Goal: Task Accomplishment & Management: Complete application form

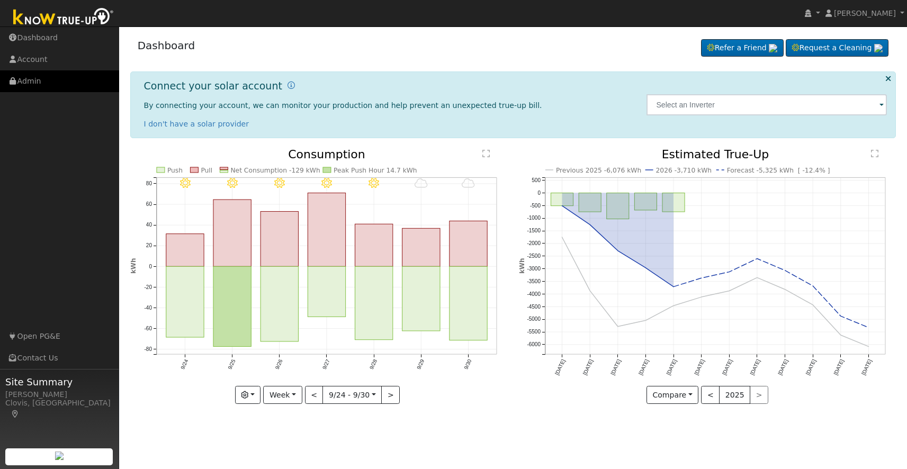
click at [32, 84] on link "Admin" at bounding box center [59, 81] width 119 height 22
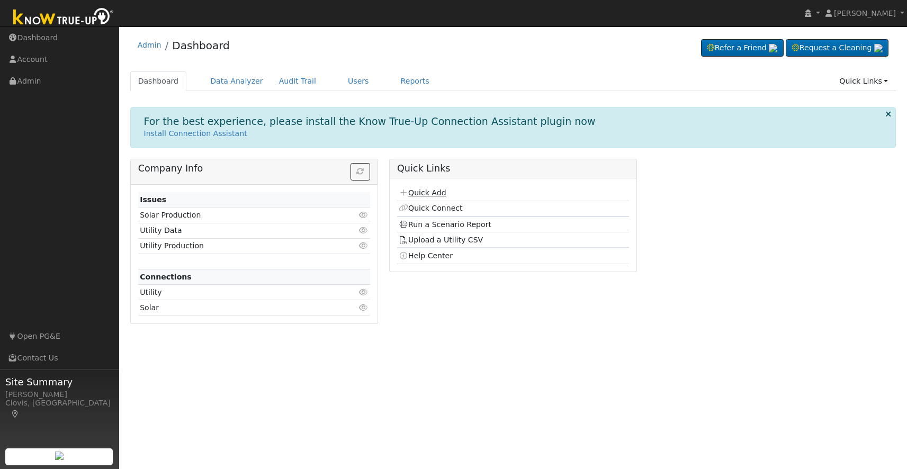
click at [429, 191] on link "Quick Add" at bounding box center [422, 192] width 47 height 8
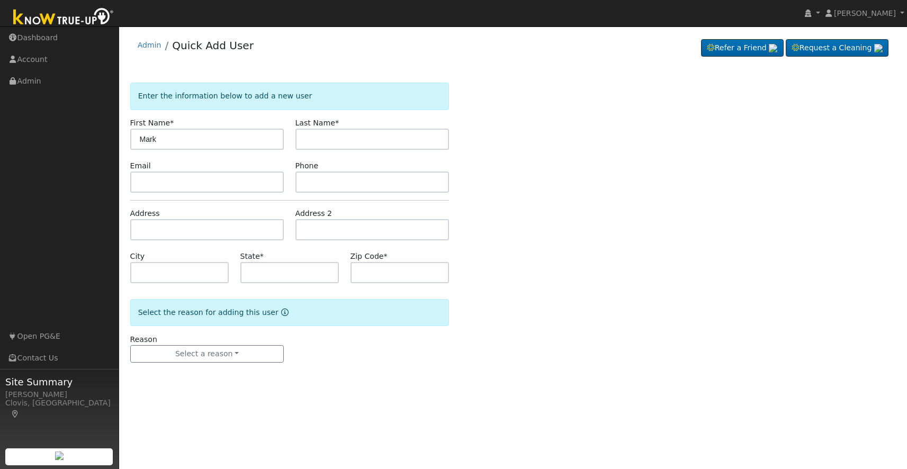
type input "Mark"
type input "[PERSON_NAME]"
type input "[EMAIL_ADDRESS][DOMAIN_NAME]"
click at [313, 187] on input "text" at bounding box center [372, 182] width 154 height 21
type input "5305155101"
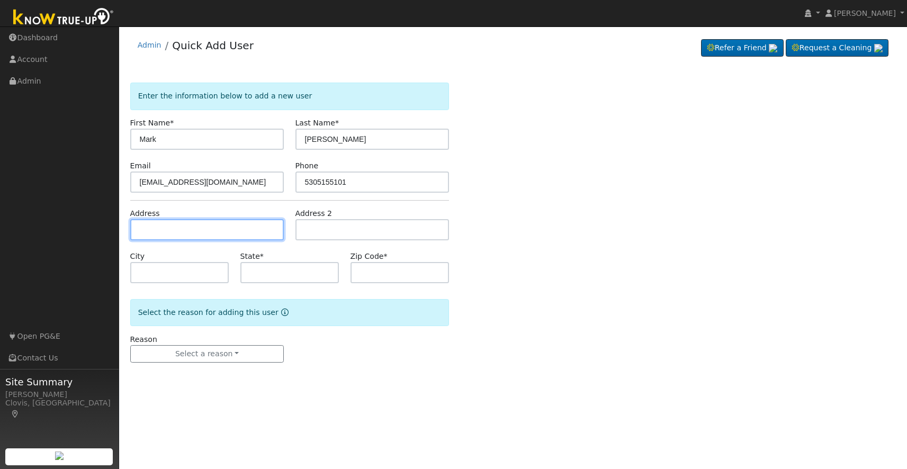
click at [196, 239] on input "text" at bounding box center [207, 229] width 154 height 21
type input "[STREET_ADDRESS][PERSON_NAME]"
type input "[GEOGRAPHIC_DATA]"
type input "CA"
type input "93711"
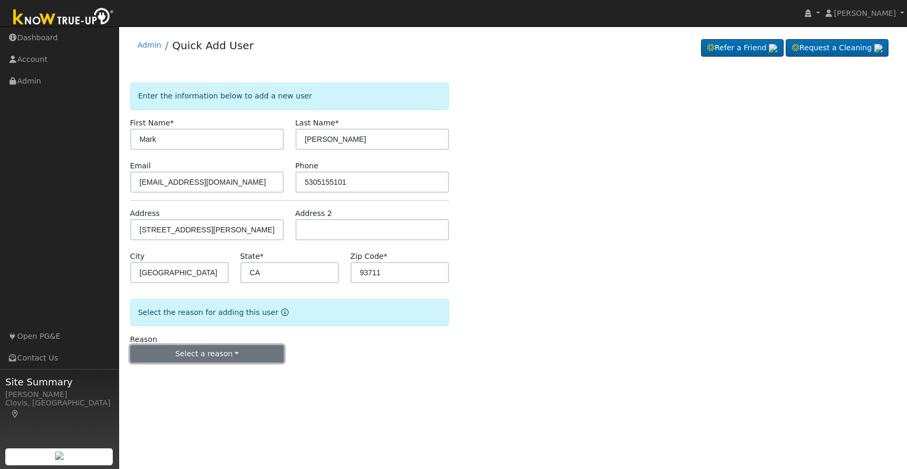
click at [250, 350] on button "Select a reason" at bounding box center [207, 354] width 154 height 18
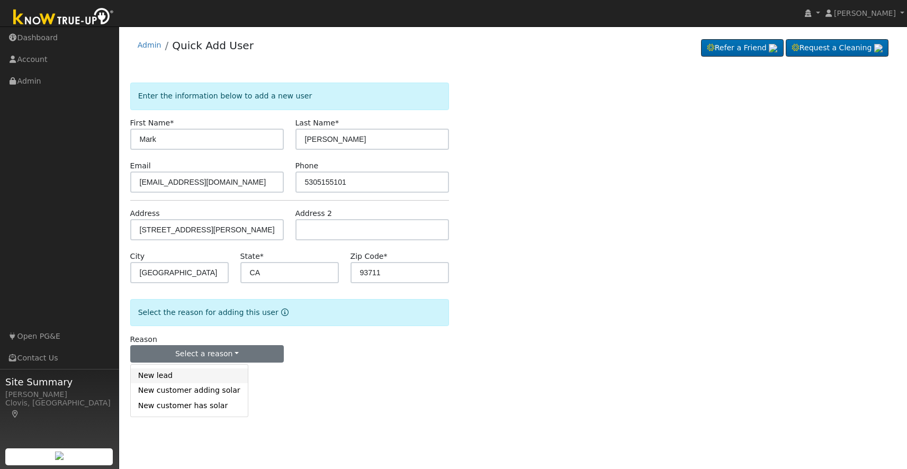
click at [182, 381] on link "New lead" at bounding box center [189, 375] width 117 height 15
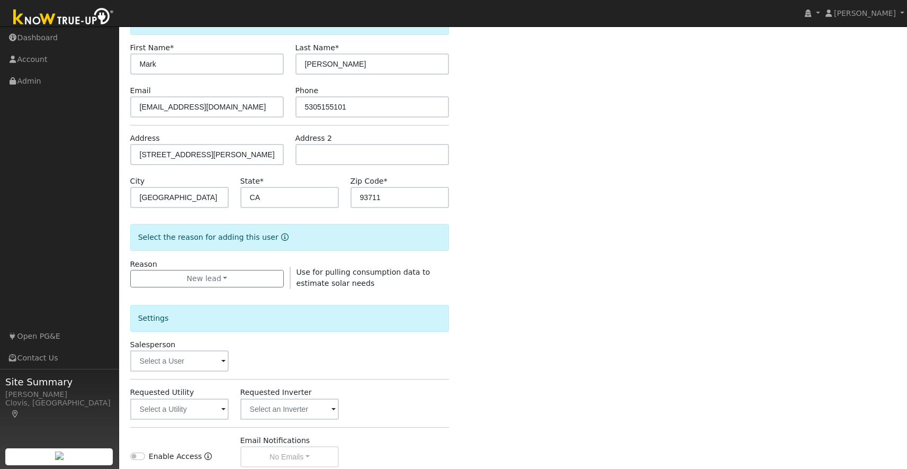
scroll to position [118, 0]
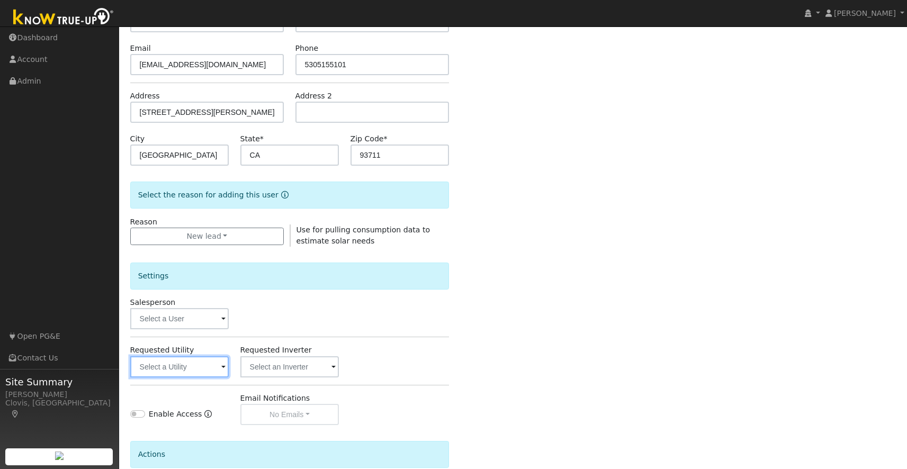
click at [196, 371] on input "text" at bounding box center [179, 366] width 99 height 21
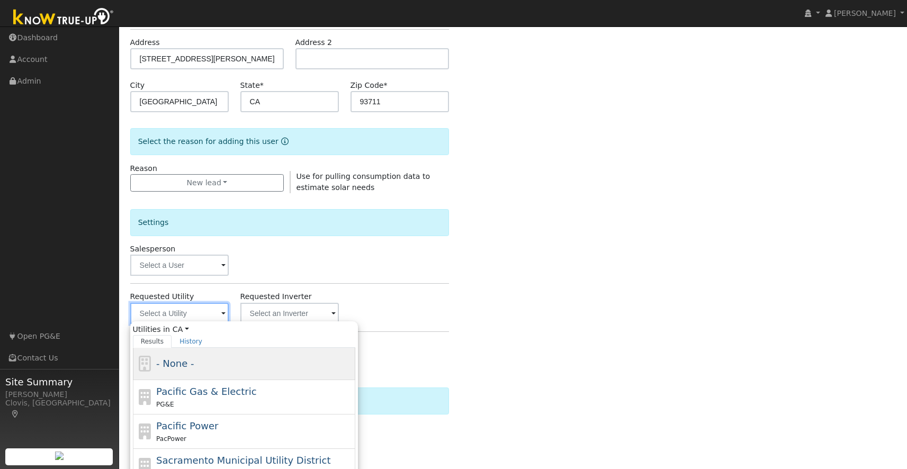
scroll to position [176, 0]
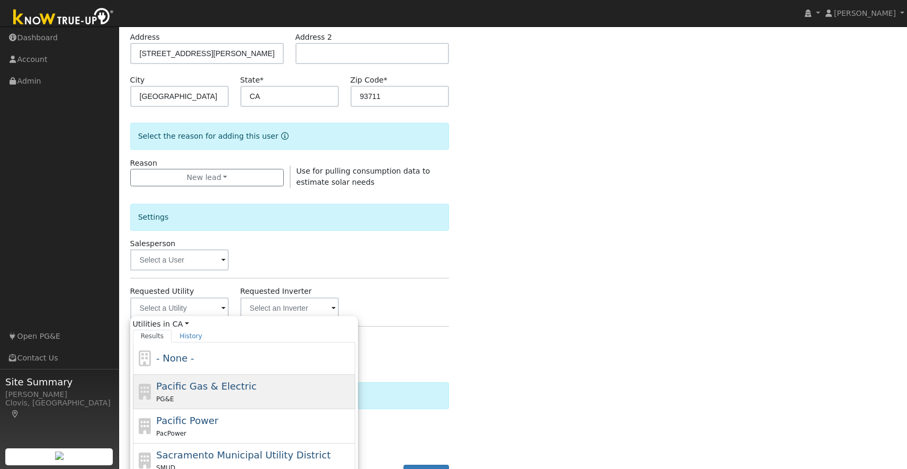
click at [195, 392] on div "Pacific Gas & Electric PG&E" at bounding box center [254, 391] width 196 height 25
type input "Pacific Gas & Electric"
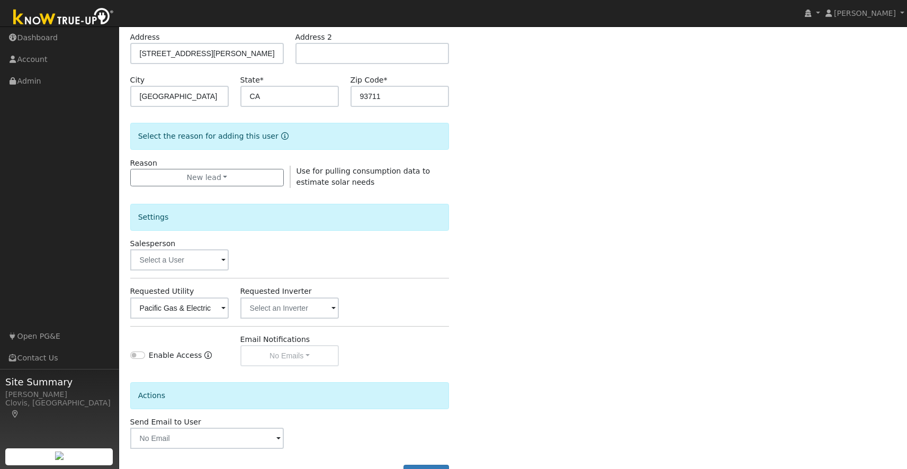
scroll to position [217, 0]
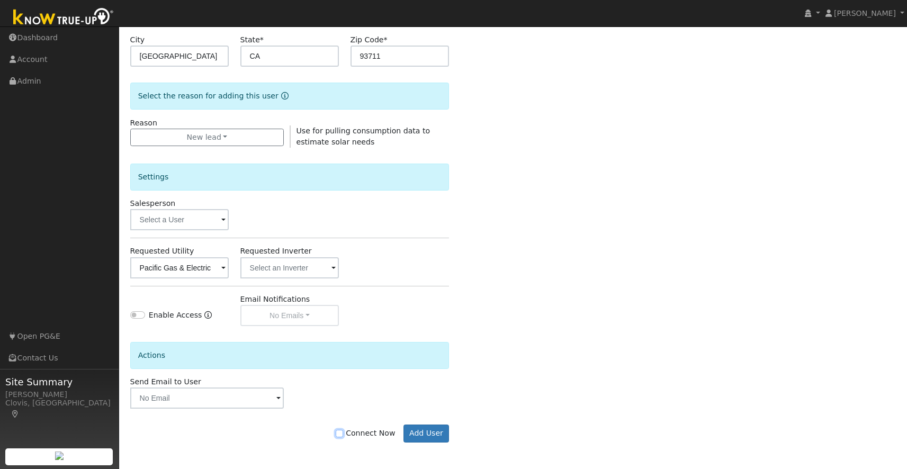
click at [343, 432] on input "Connect Now" at bounding box center [339, 433] width 7 height 7
checkbox input "true"
click at [424, 437] on button "Add User" at bounding box center [426, 434] width 46 height 18
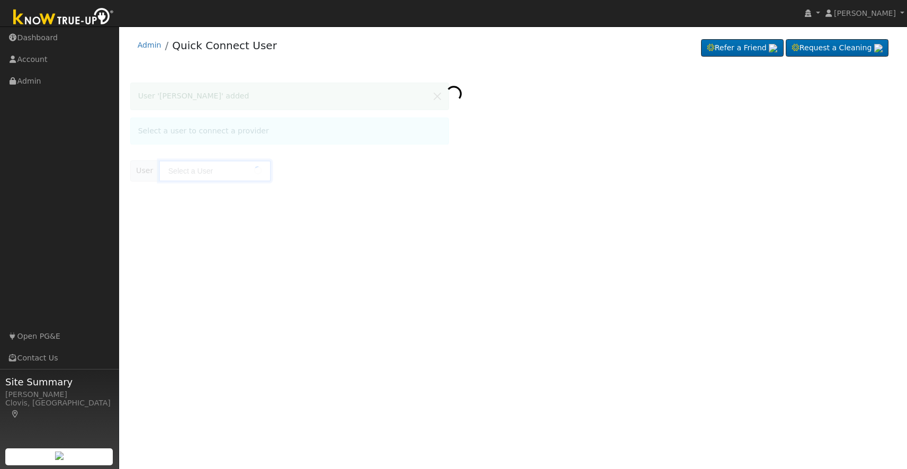
type input "[PERSON_NAME]"
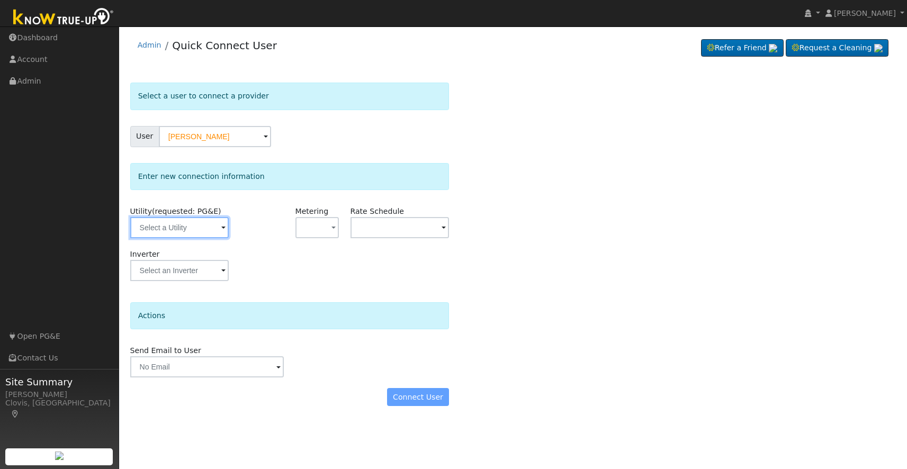
click at [191, 228] on input "text" at bounding box center [179, 227] width 99 height 21
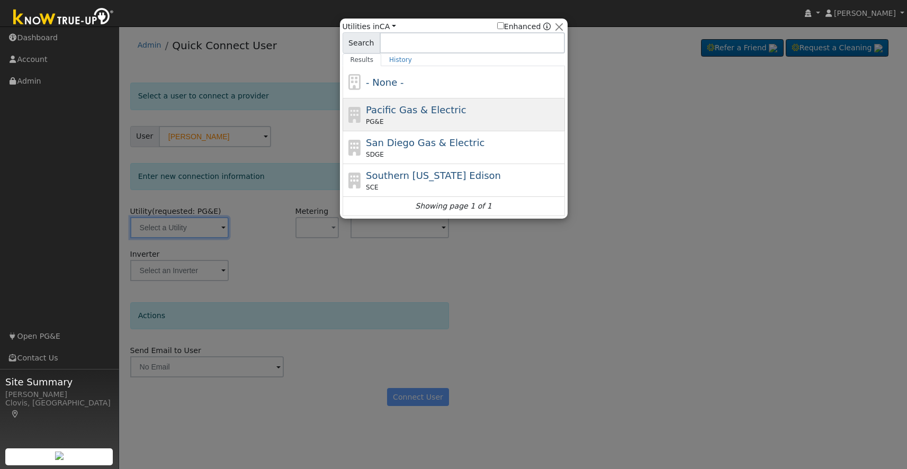
click at [372, 111] on span "Pacific Gas & Electric" at bounding box center [416, 109] width 100 height 11
type input "PG&E"
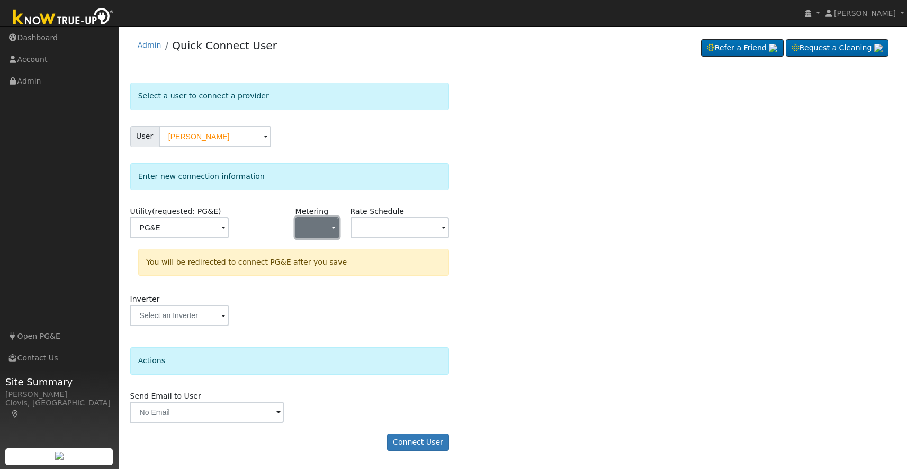
click at [319, 221] on button "button" at bounding box center [317, 227] width 44 height 21
click at [323, 269] on link "NEM" at bounding box center [333, 265] width 74 height 15
click at [406, 227] on input "text" at bounding box center [399, 227] width 99 height 21
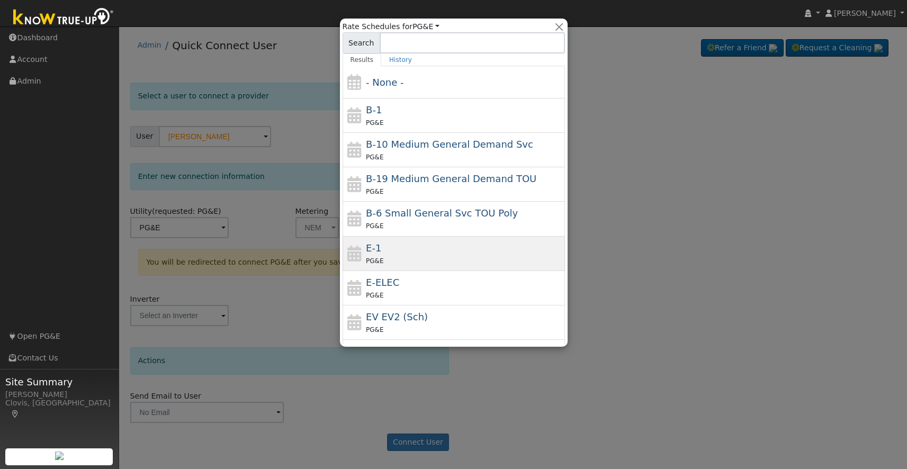
click at [404, 255] on div "PG&E" at bounding box center [464, 260] width 196 height 11
type input "E-1"
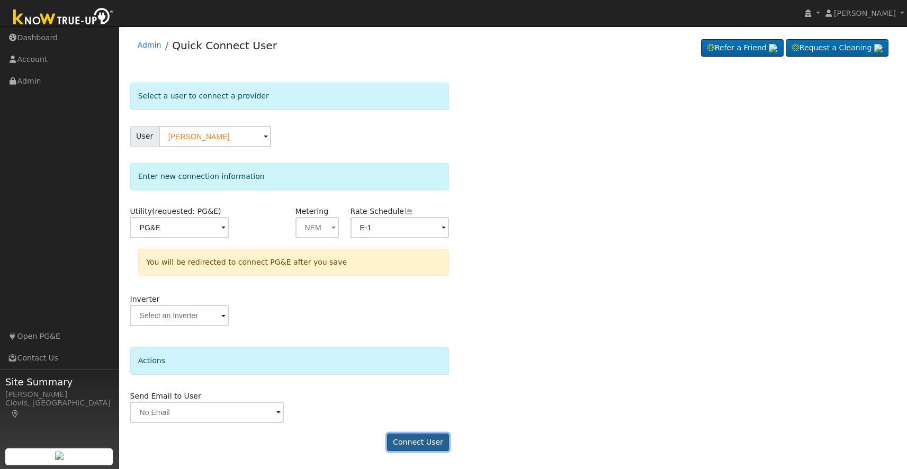
click at [408, 440] on button "Connect User" at bounding box center [418, 443] width 62 height 18
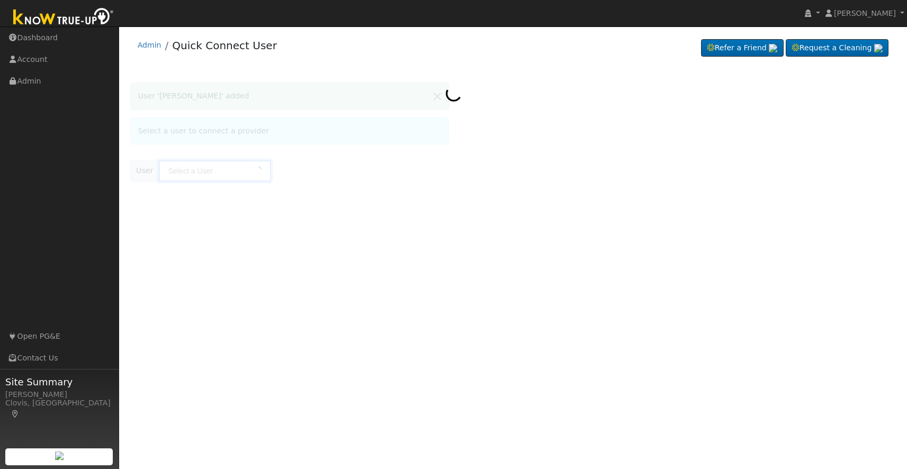
type input "[PERSON_NAME]"
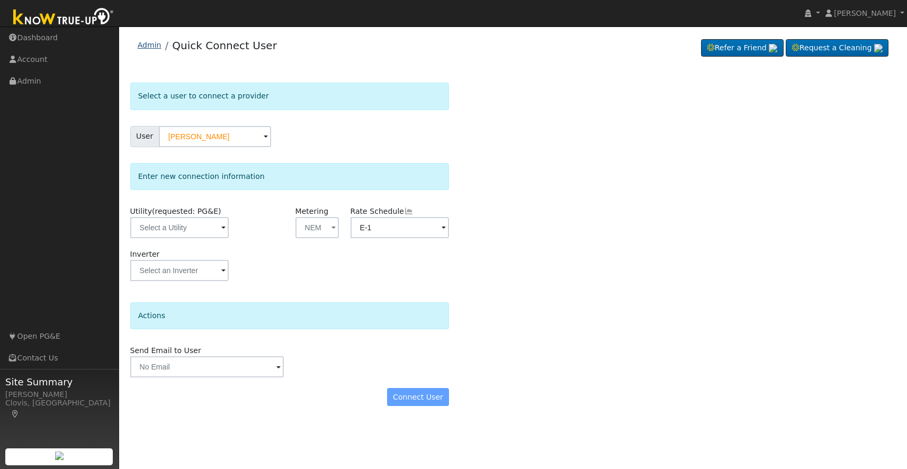
click at [154, 43] on link "Admin" at bounding box center [150, 45] width 24 height 8
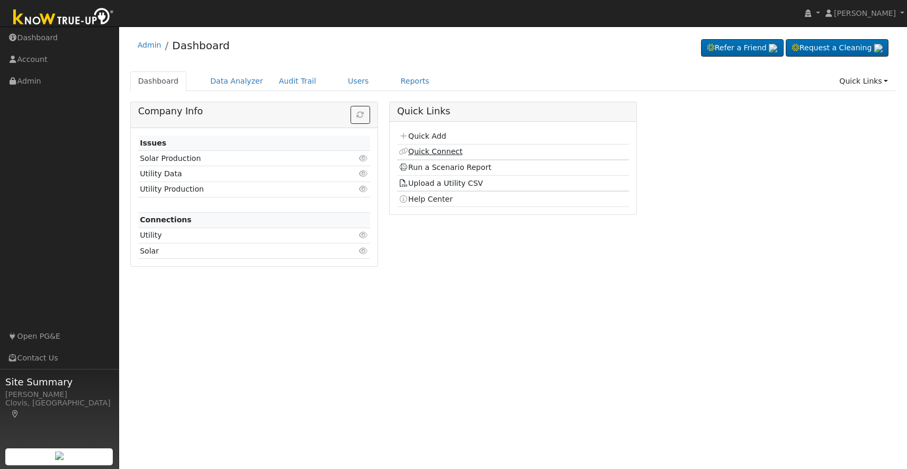
click at [429, 152] on link "Quick Connect" at bounding box center [431, 151] width 64 height 8
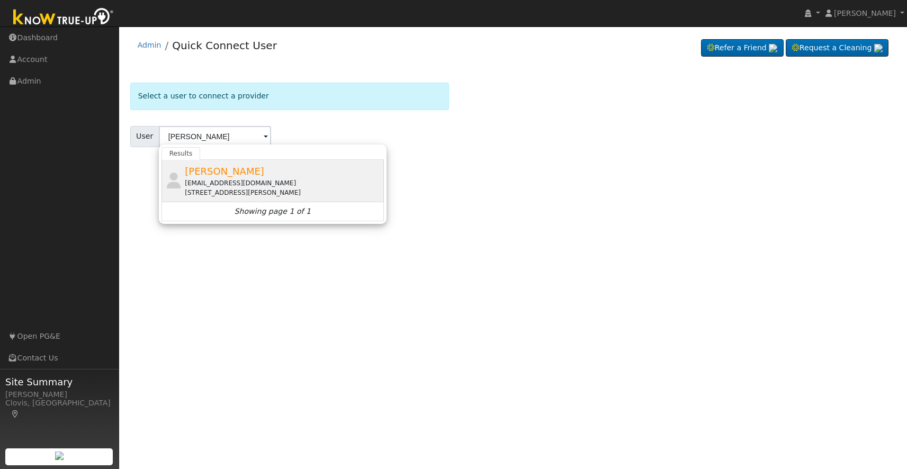
click at [222, 174] on span "[PERSON_NAME]" at bounding box center [224, 171] width 79 height 11
type input "[PERSON_NAME]"
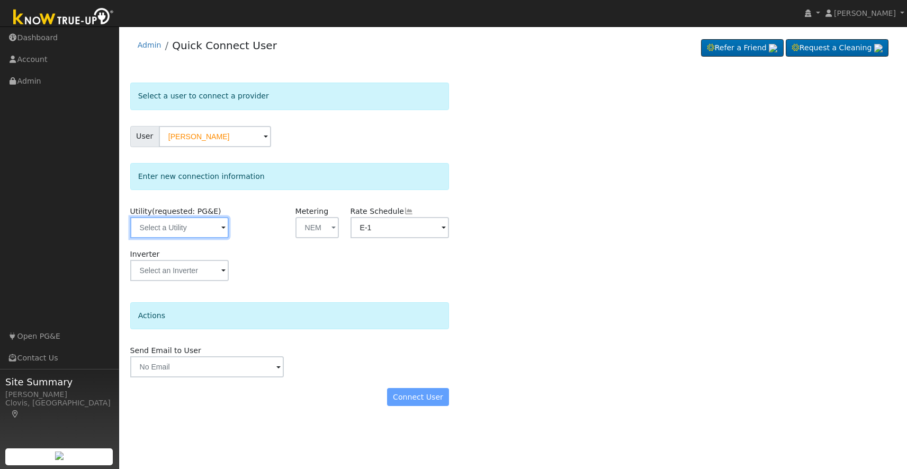
click at [209, 229] on input "text" at bounding box center [179, 227] width 99 height 21
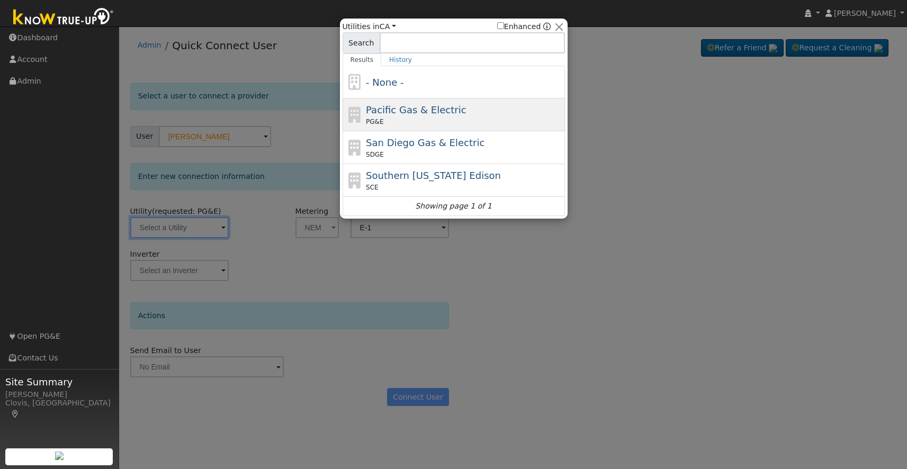
click at [358, 119] on icon at bounding box center [355, 115] width 18 height 16
type input "PG&E"
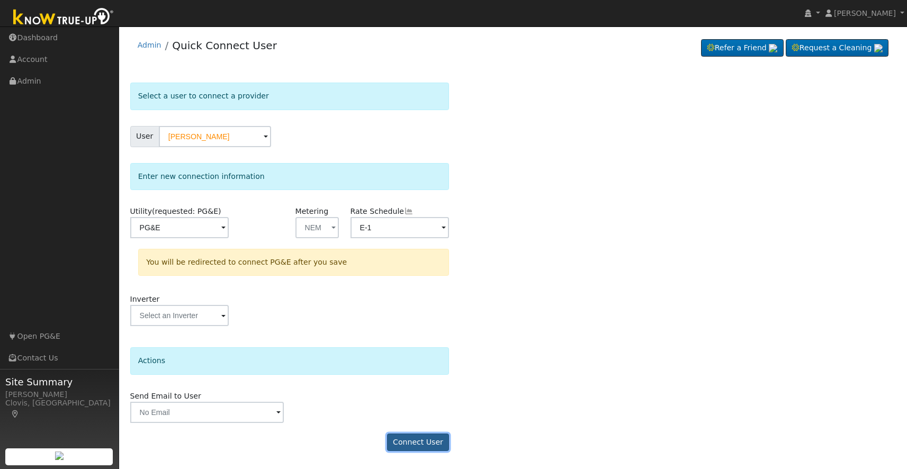
click at [413, 441] on button "Connect User" at bounding box center [418, 443] width 62 height 18
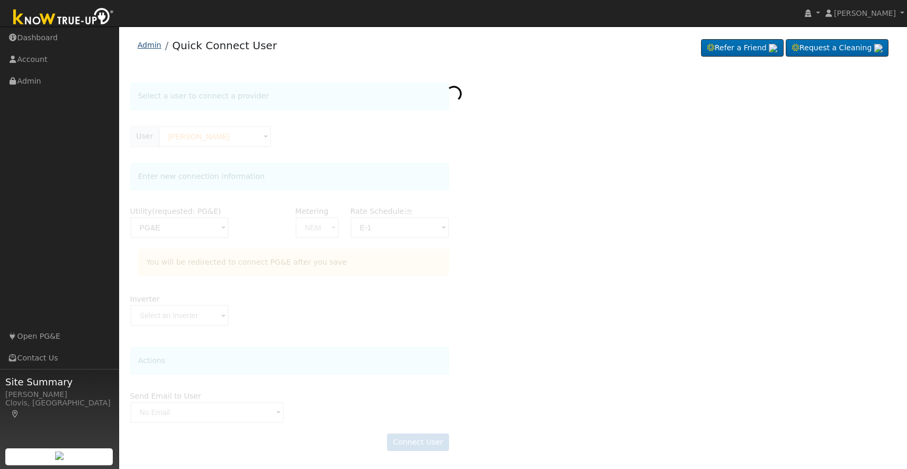
click at [155, 46] on link "Admin" at bounding box center [150, 45] width 24 height 8
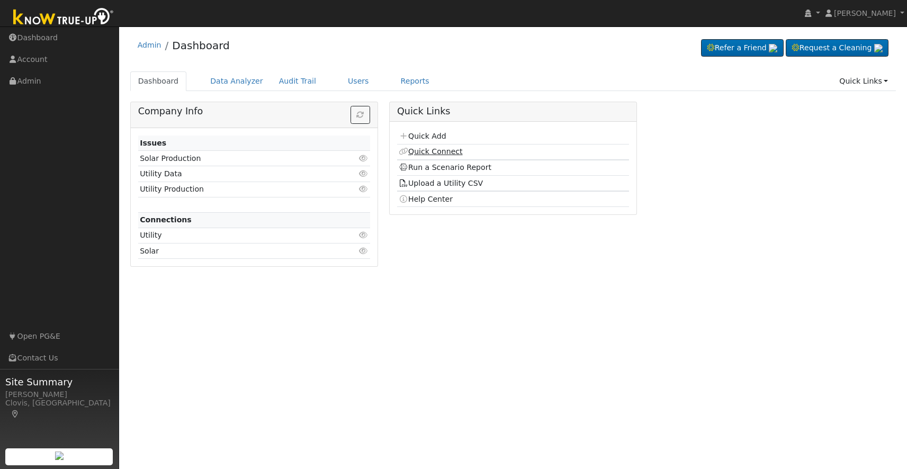
click at [429, 151] on div "Company Info Issues Solar Production Click to view Utility Data Click to view U…" at bounding box center [513, 188] width 766 height 173
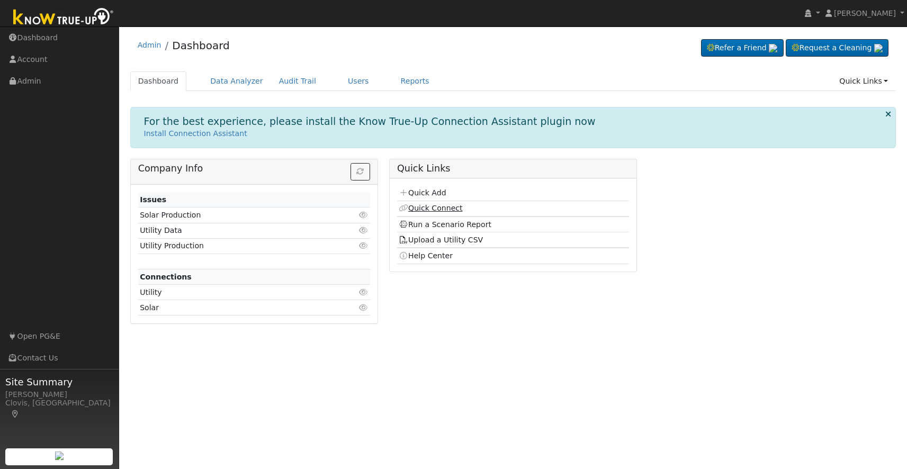
click at [431, 207] on link "Quick Connect" at bounding box center [431, 208] width 64 height 8
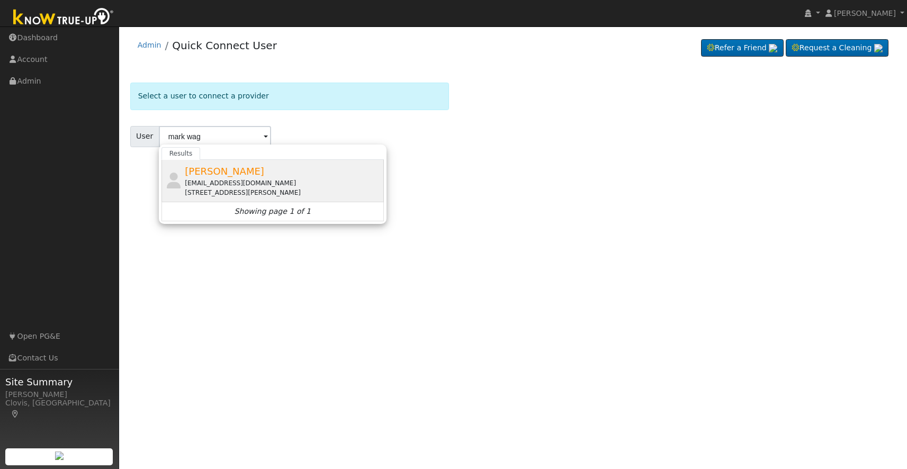
click at [216, 174] on span "Mark Wagner" at bounding box center [224, 171] width 79 height 11
type input "Mark Wagner"
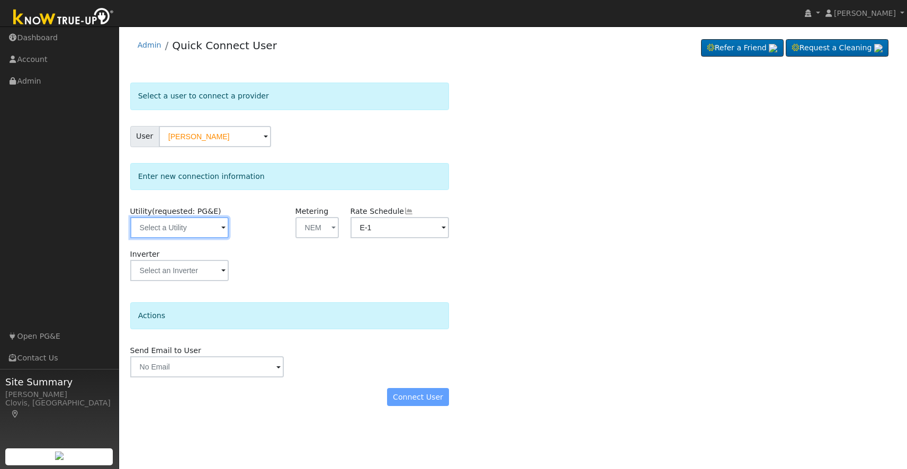
click at [200, 235] on input "text" at bounding box center [179, 227] width 99 height 21
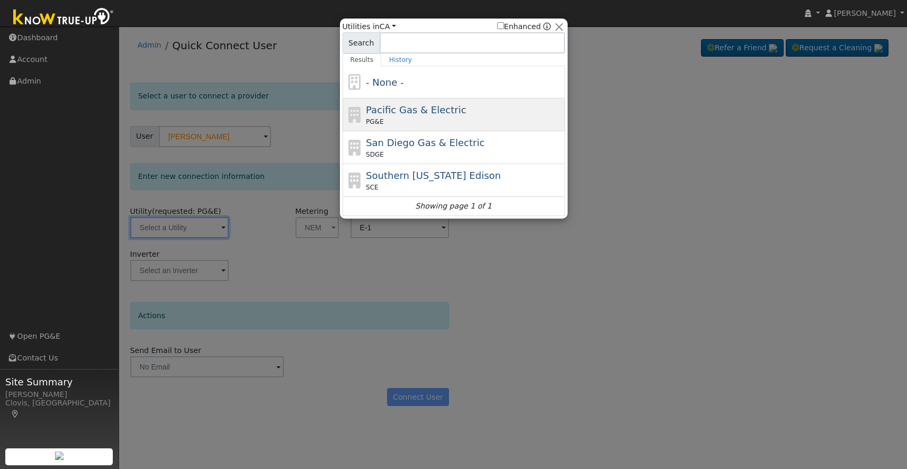
click at [417, 107] on span "Pacific Gas & Electric" at bounding box center [416, 109] width 100 height 11
type input "PG&E"
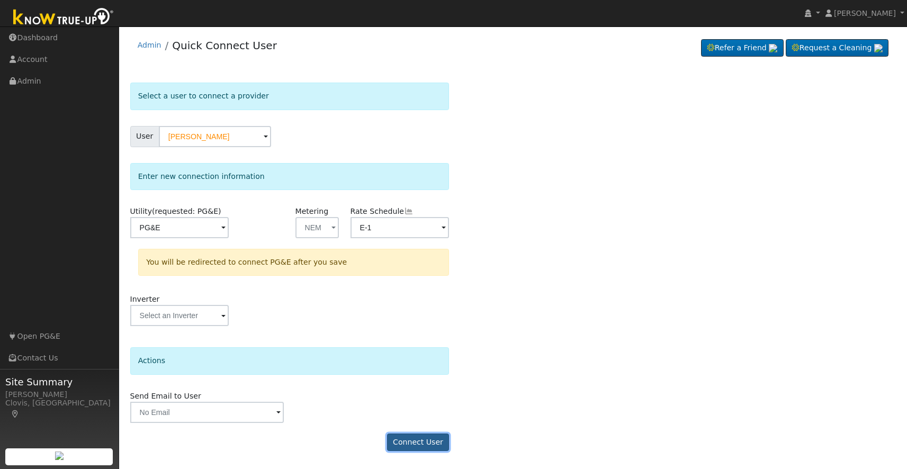
click at [403, 443] on button "Connect User" at bounding box center [418, 443] width 62 height 18
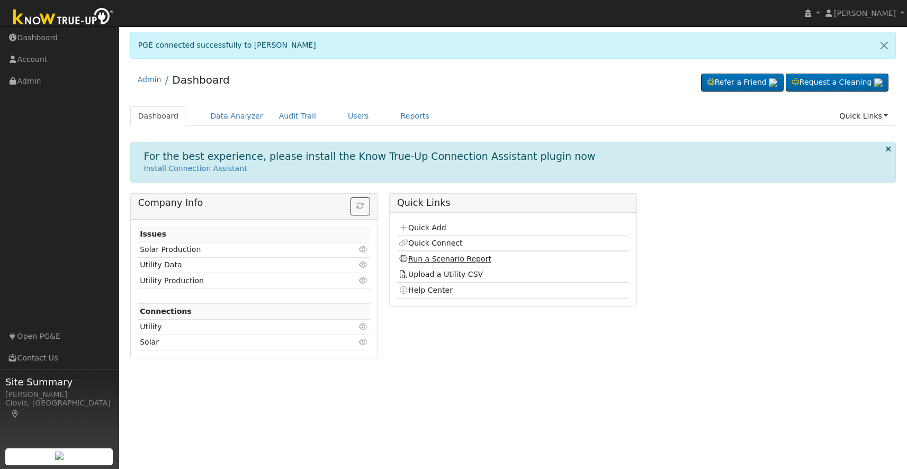
click at [442, 257] on link "Run a Scenario Report" at bounding box center [445, 259] width 93 height 8
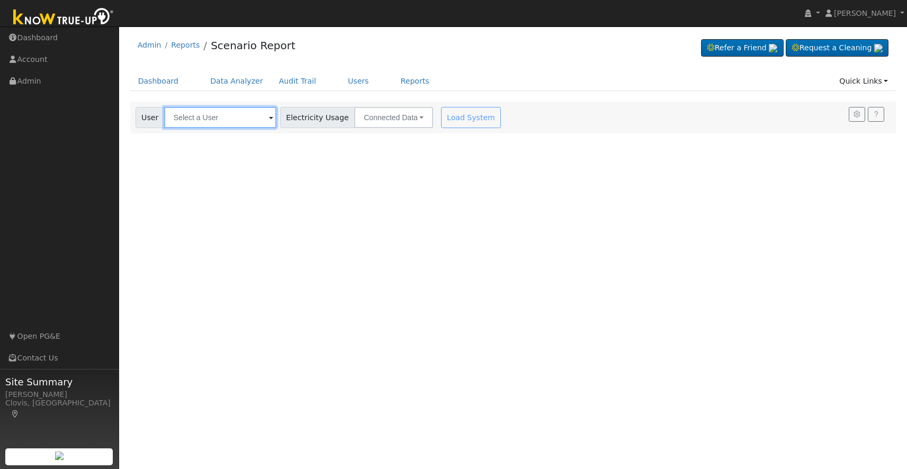
click at [221, 119] on input "text" at bounding box center [220, 117] width 112 height 21
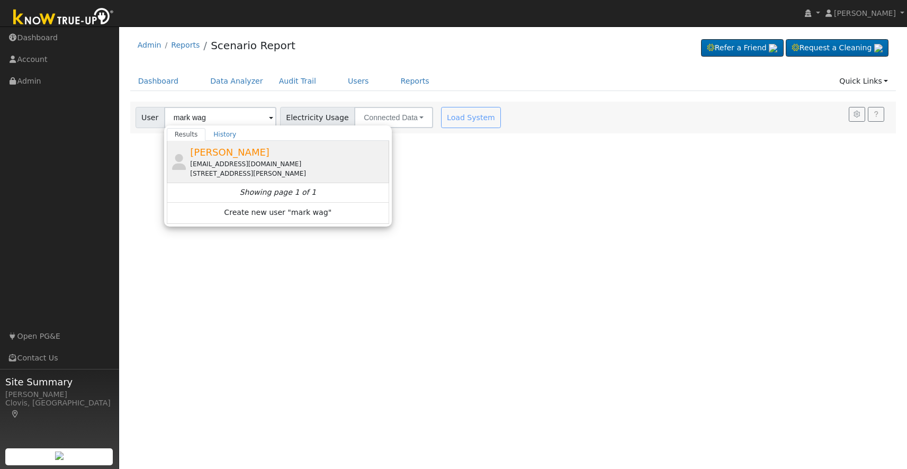
click at [228, 153] on span "[PERSON_NAME]" at bounding box center [229, 152] width 79 height 11
type input "[PERSON_NAME]"
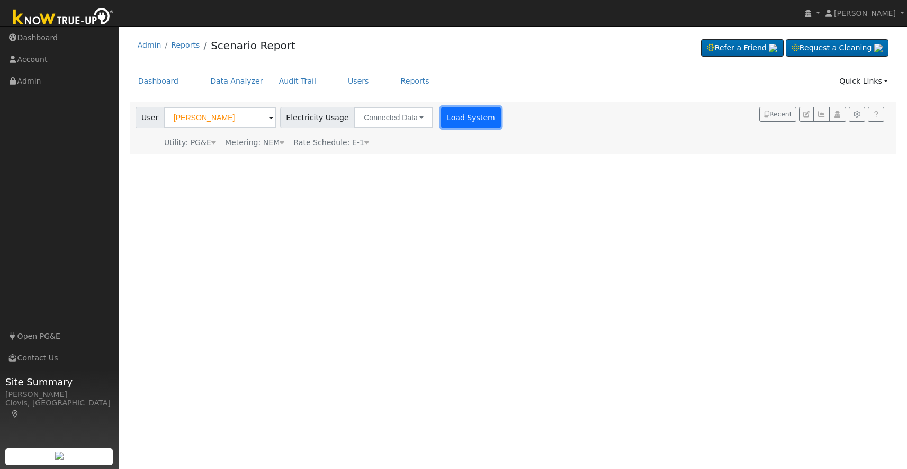
click at [446, 115] on button "Load System" at bounding box center [471, 117] width 60 height 21
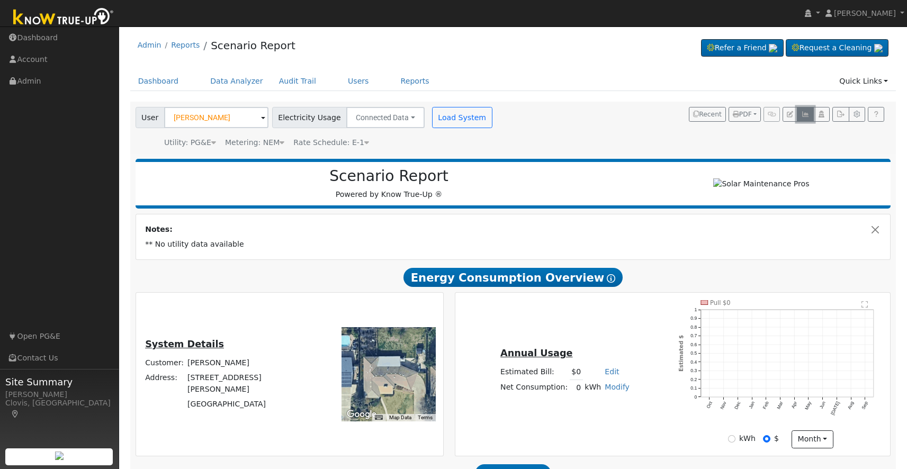
click at [806, 118] on button "button" at bounding box center [805, 114] width 16 height 15
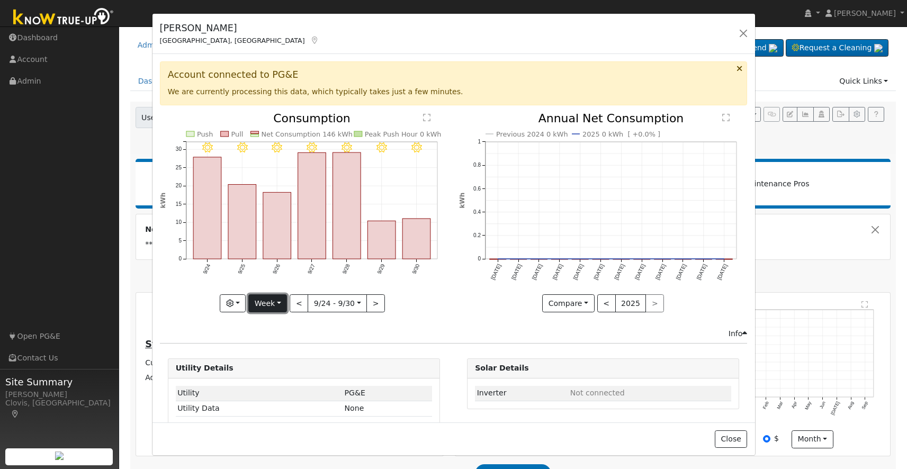
click at [283, 303] on button "Week" at bounding box center [267, 303] width 39 height 18
click at [280, 355] on link "Month" at bounding box center [286, 355] width 74 height 15
type input "2025-09-01"
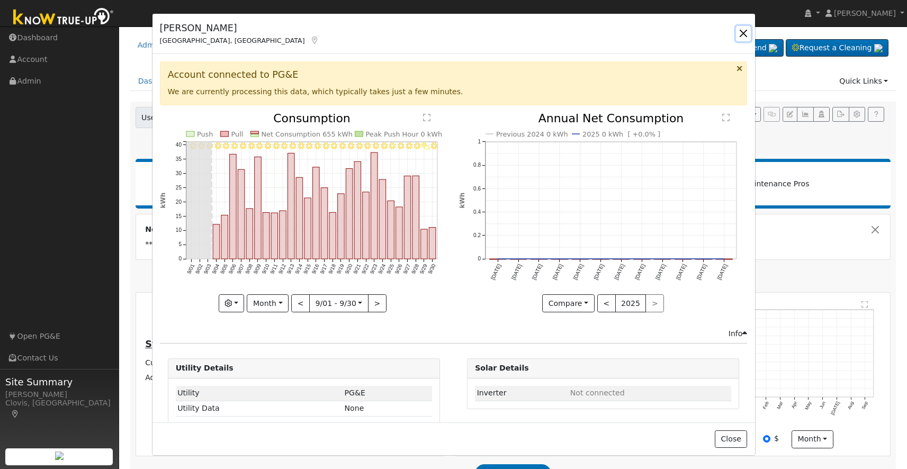
click at [749, 37] on button "button" at bounding box center [743, 33] width 15 height 15
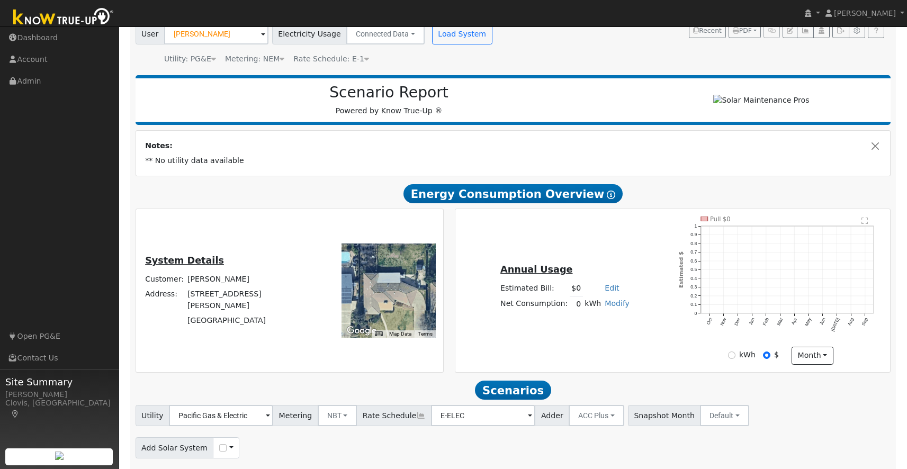
scroll to position [63, 0]
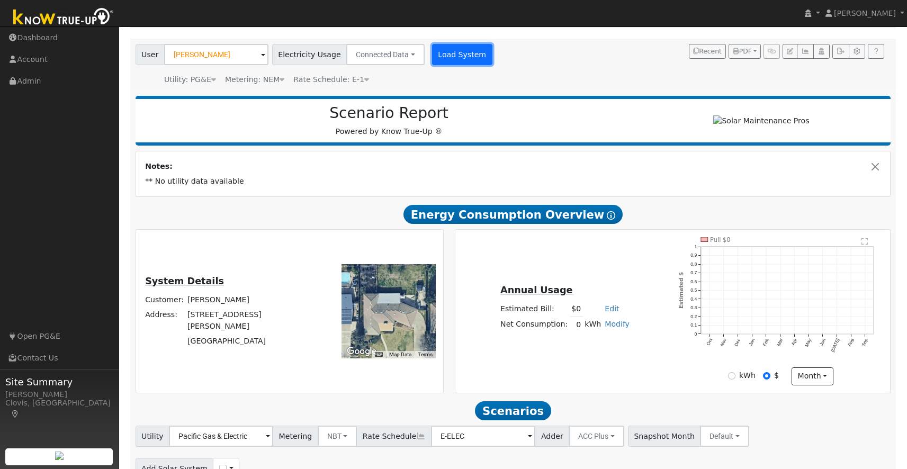
click at [432, 56] on button "Load System" at bounding box center [462, 54] width 60 height 21
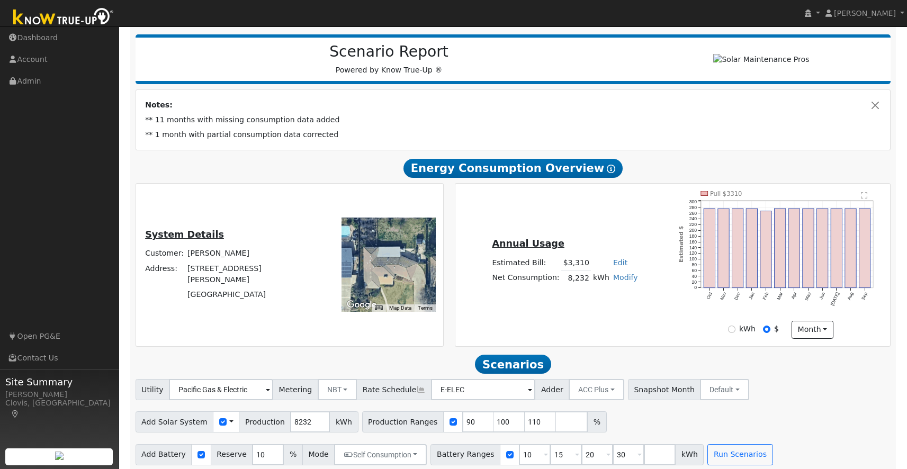
scroll to position [126, 0]
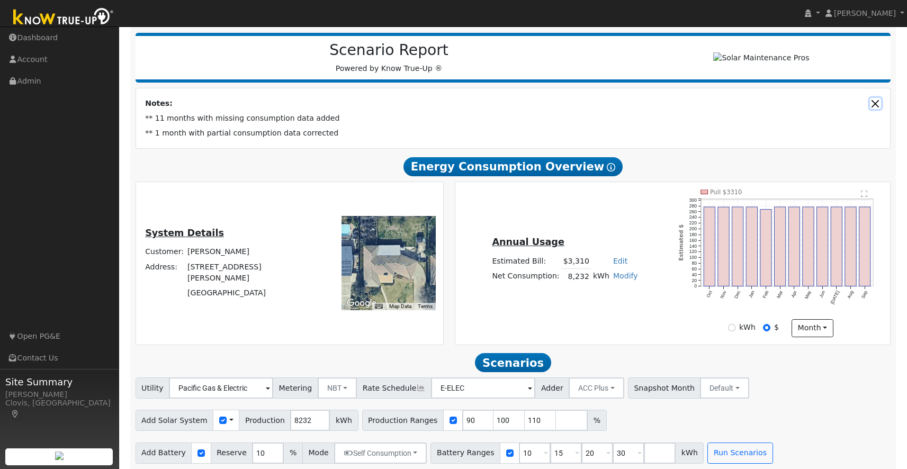
click at [872, 108] on button "Close" at bounding box center [875, 103] width 11 height 11
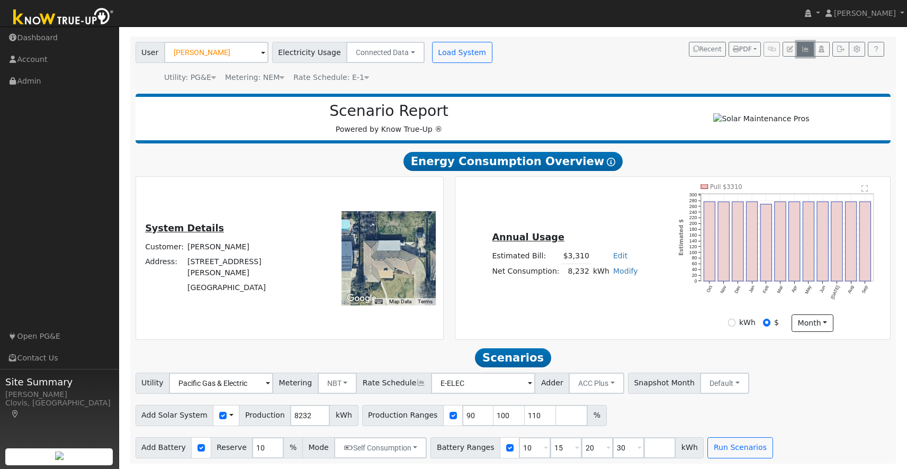
click at [804, 47] on icon "button" at bounding box center [805, 49] width 8 height 6
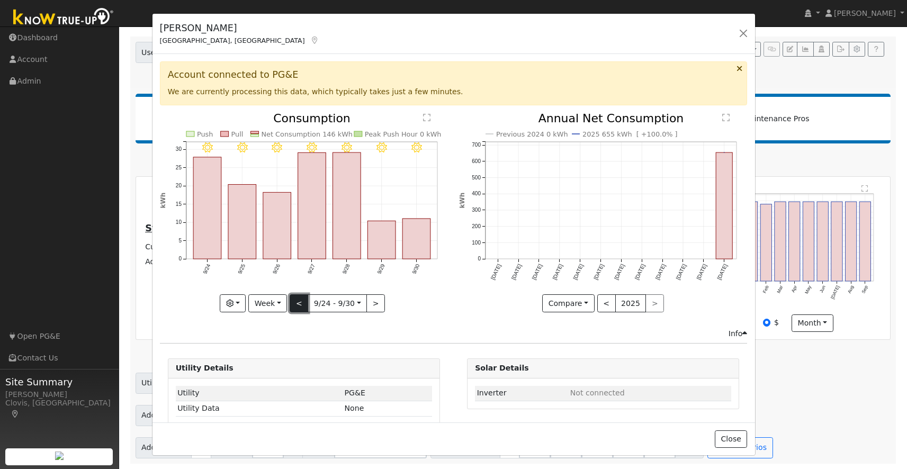
click at [299, 310] on button "<" at bounding box center [299, 303] width 19 height 18
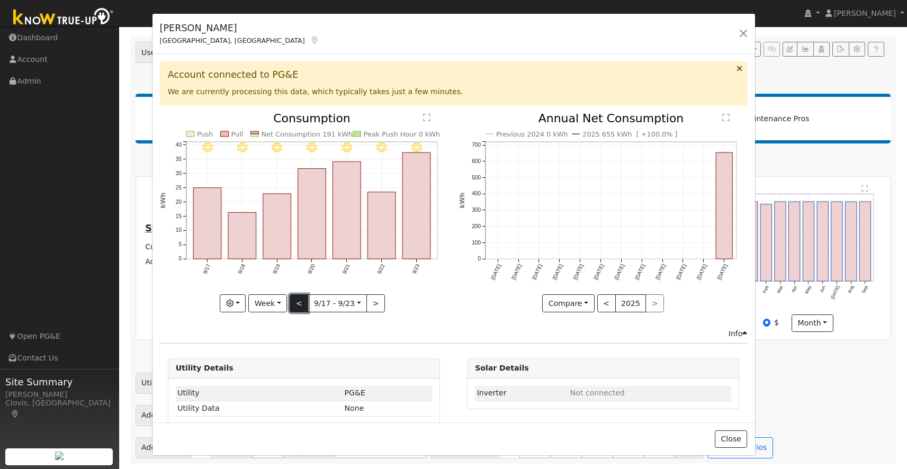
click at [302, 303] on button "<" at bounding box center [299, 303] width 19 height 18
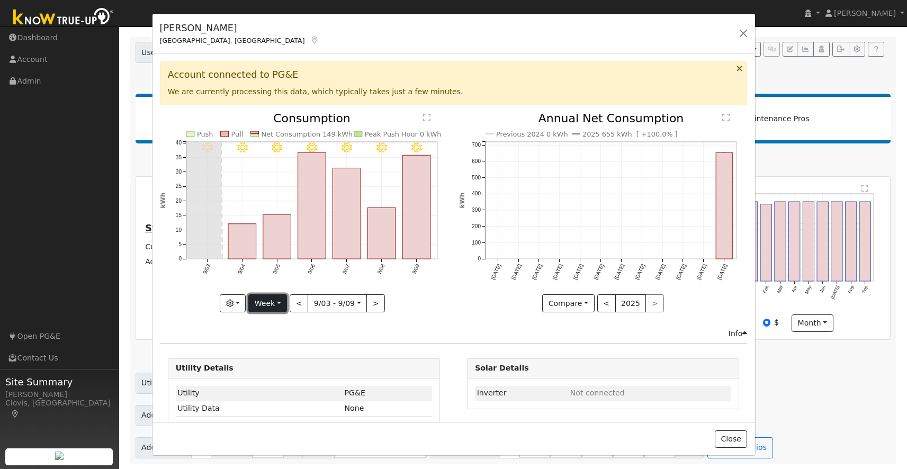
click at [287, 305] on button "Week" at bounding box center [267, 303] width 39 height 18
click at [277, 371] on link "Year" at bounding box center [286, 370] width 74 height 15
type input "2024-10-01"
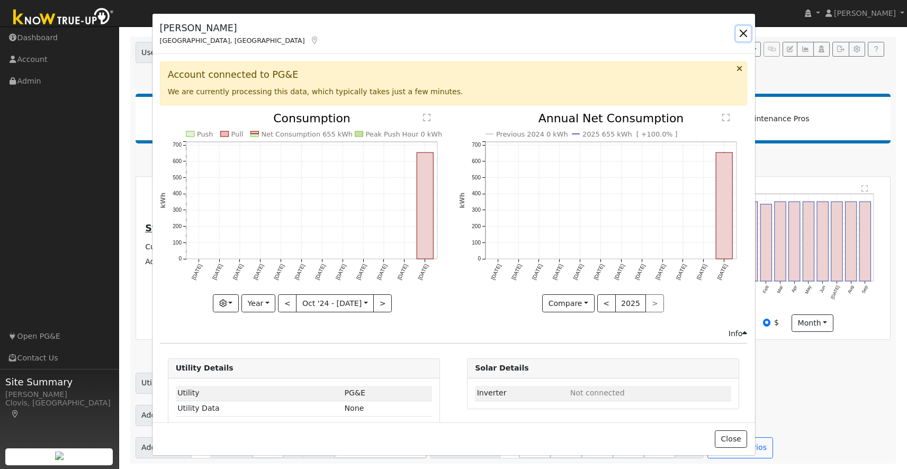
click at [745, 33] on button "button" at bounding box center [743, 33] width 15 height 15
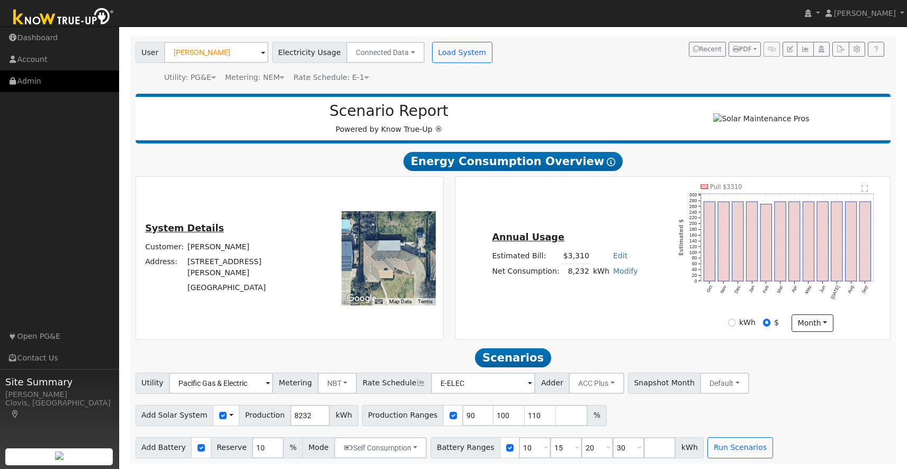
click at [44, 86] on link "Admin" at bounding box center [59, 81] width 119 height 22
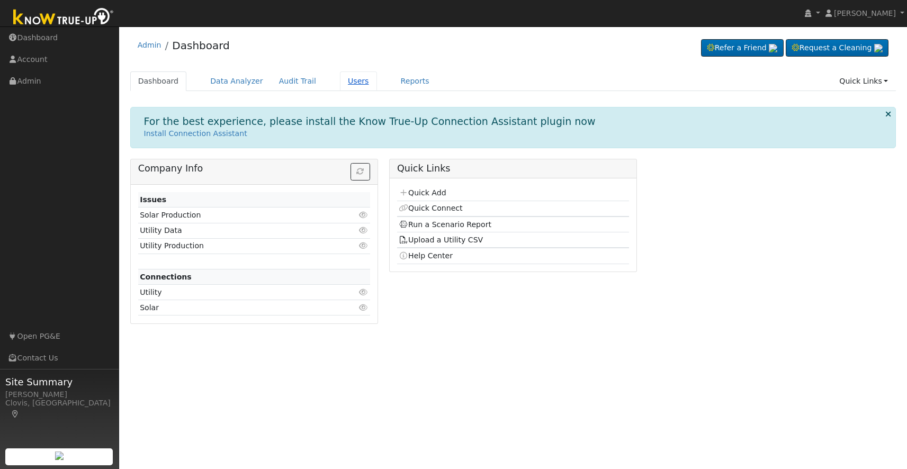
click at [340, 83] on link "Users" at bounding box center [358, 81] width 37 height 20
